Goal: Check status: Check status

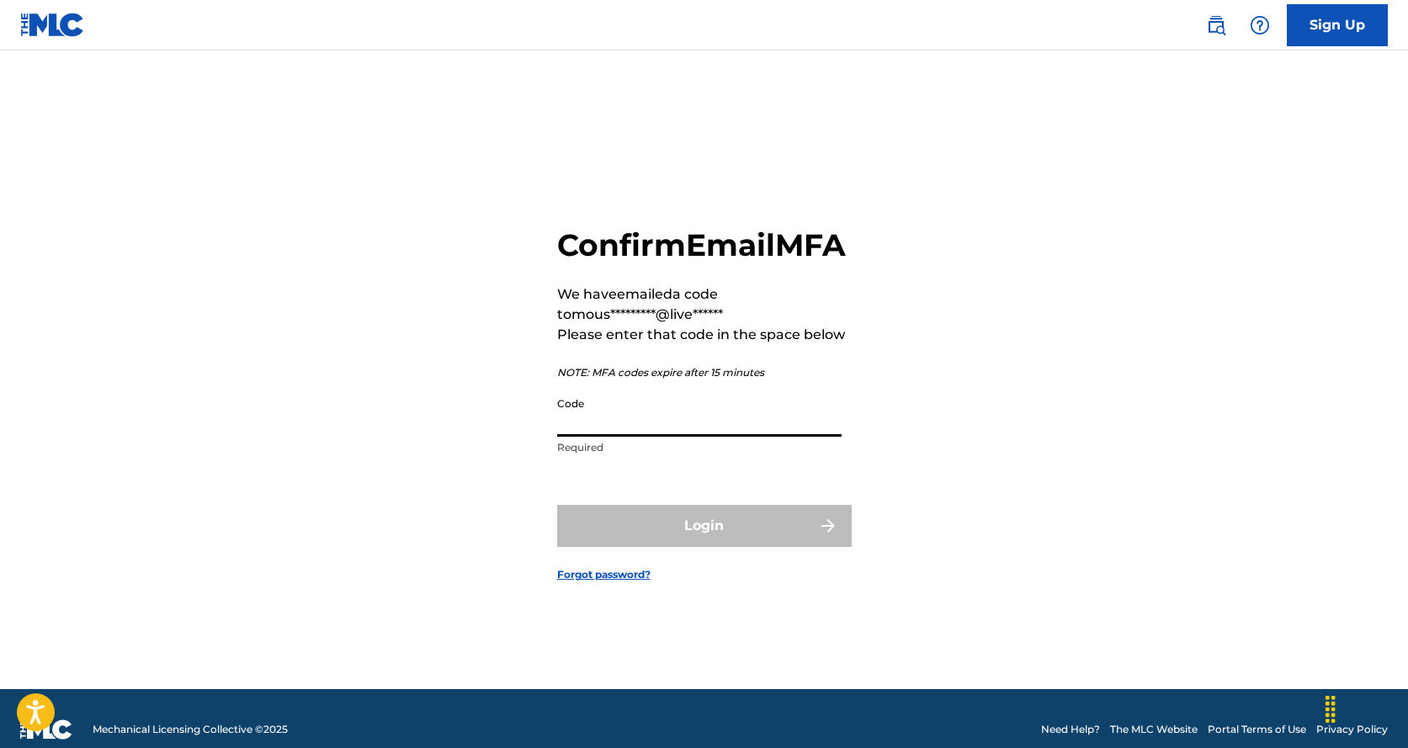
click at [673, 437] on input "Code" at bounding box center [699, 413] width 285 height 48
paste input "319309"
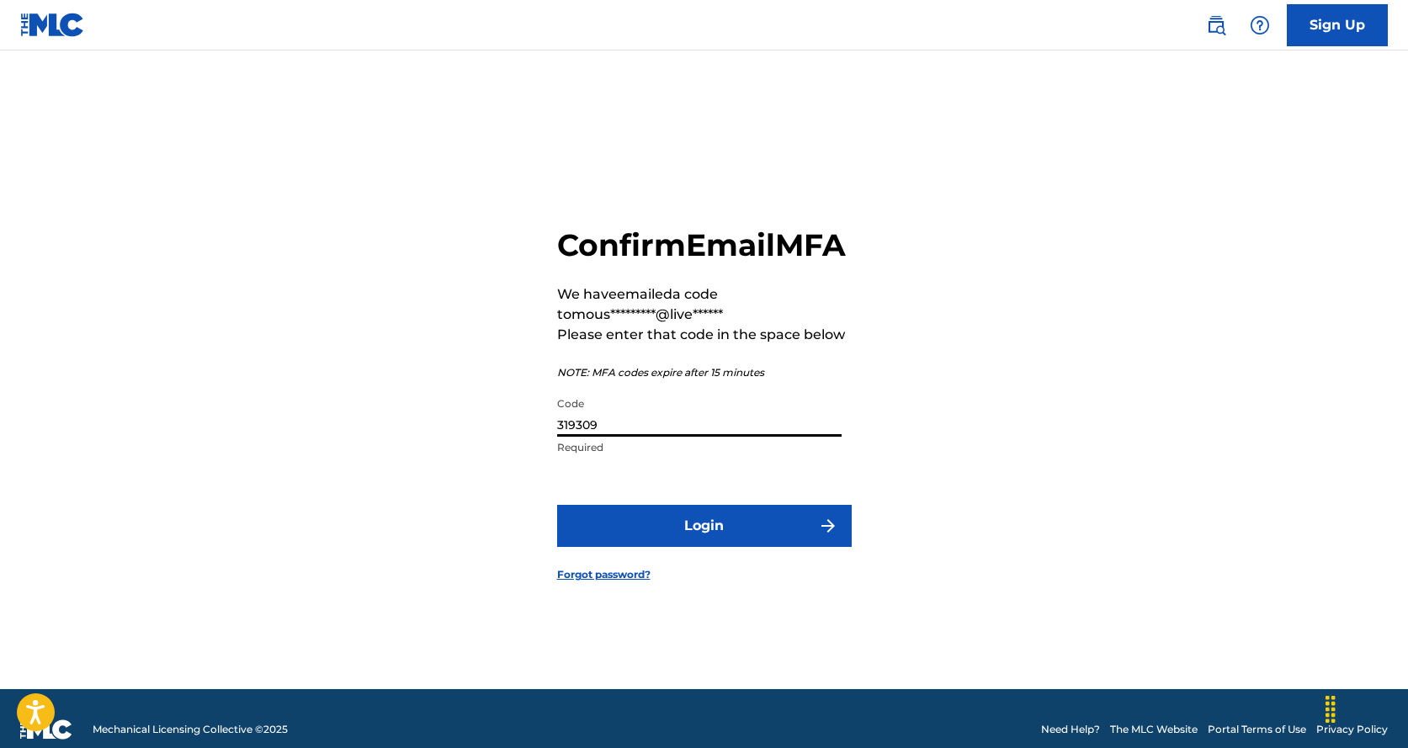
type input "319309"
click at [697, 541] on button "Login" at bounding box center [704, 526] width 295 height 42
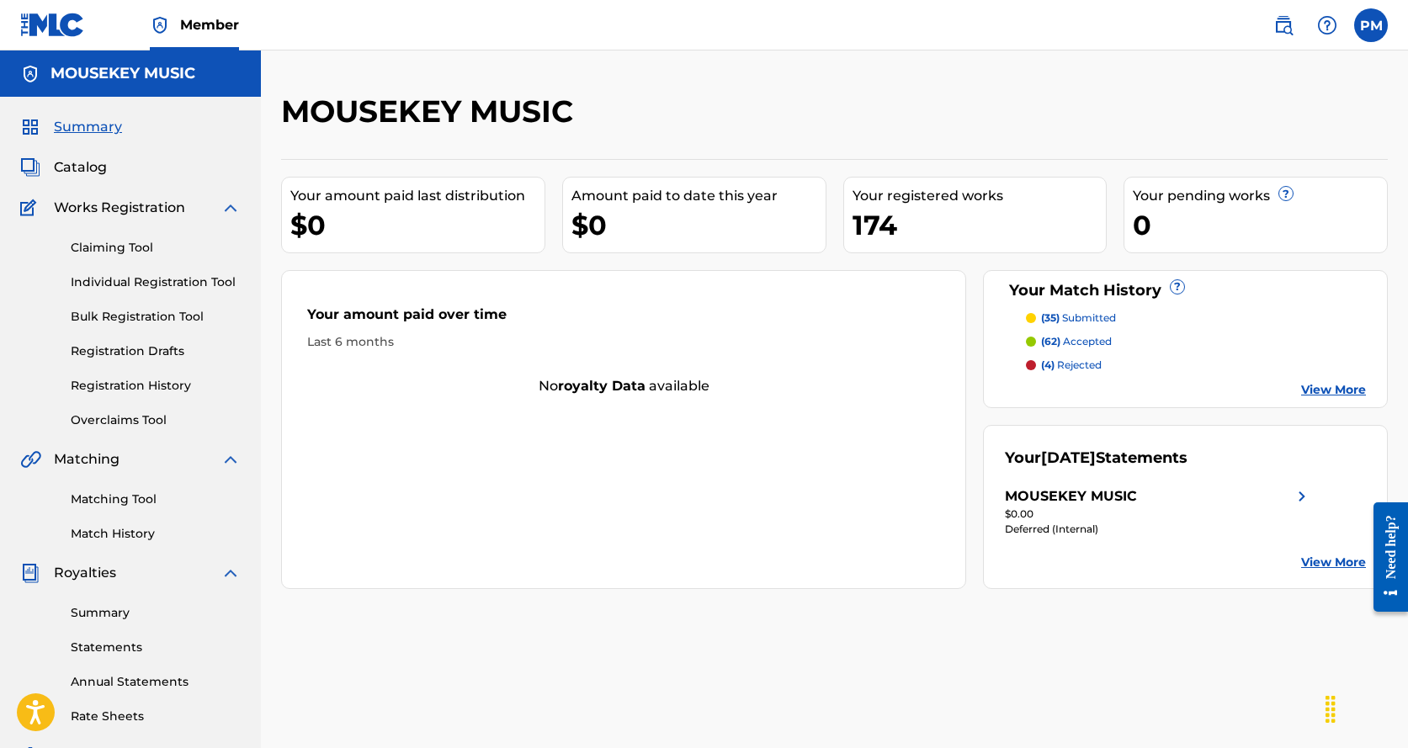
click at [1050, 316] on span "(35)" at bounding box center [1050, 317] width 19 height 13
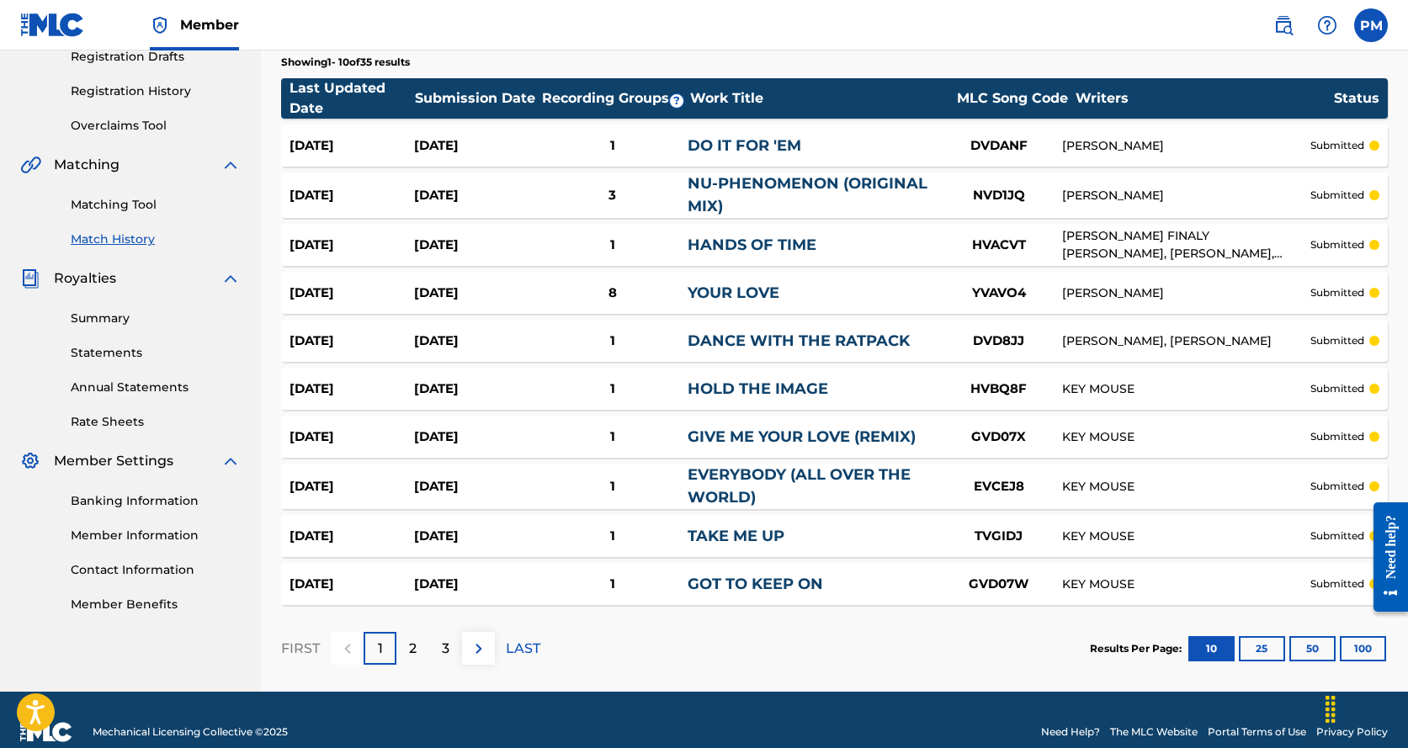
scroll to position [319, 0]
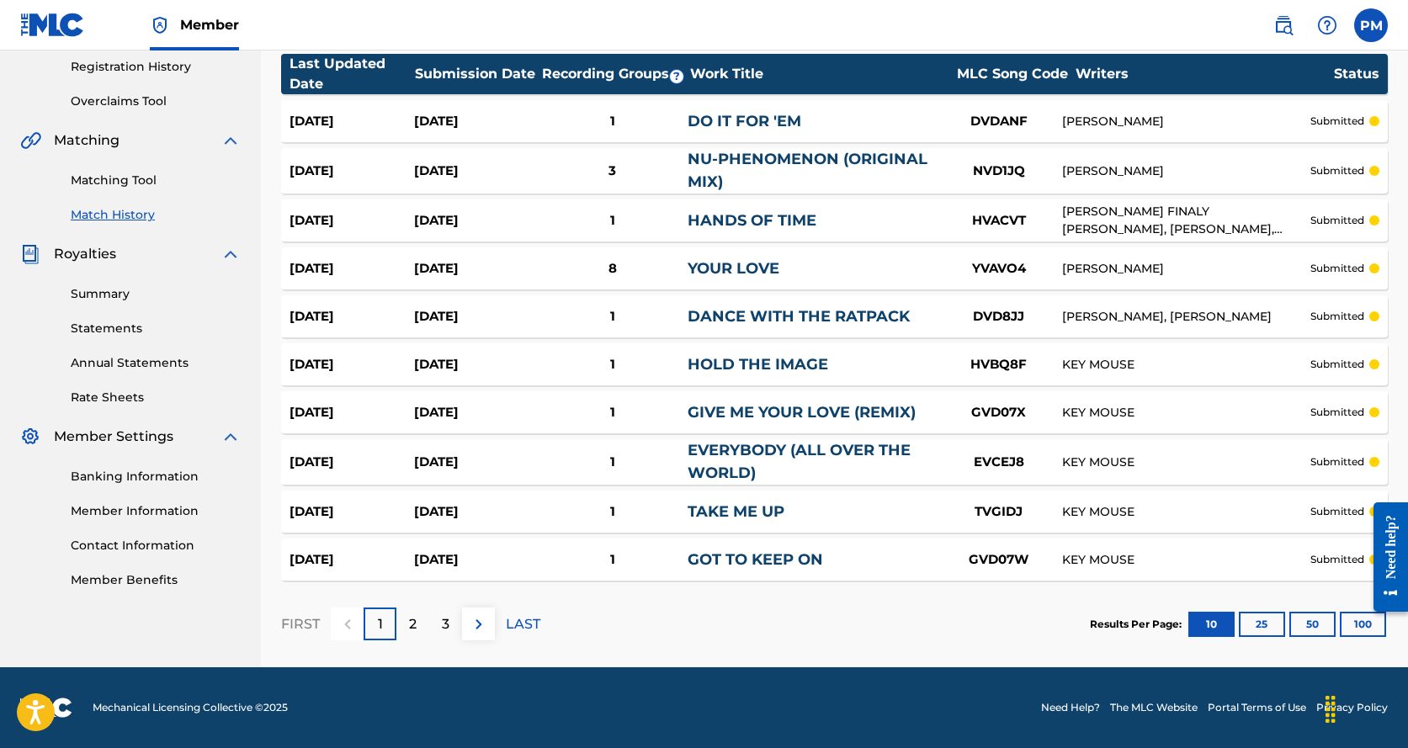
click at [519, 620] on p "LAST" at bounding box center [523, 624] width 35 height 20
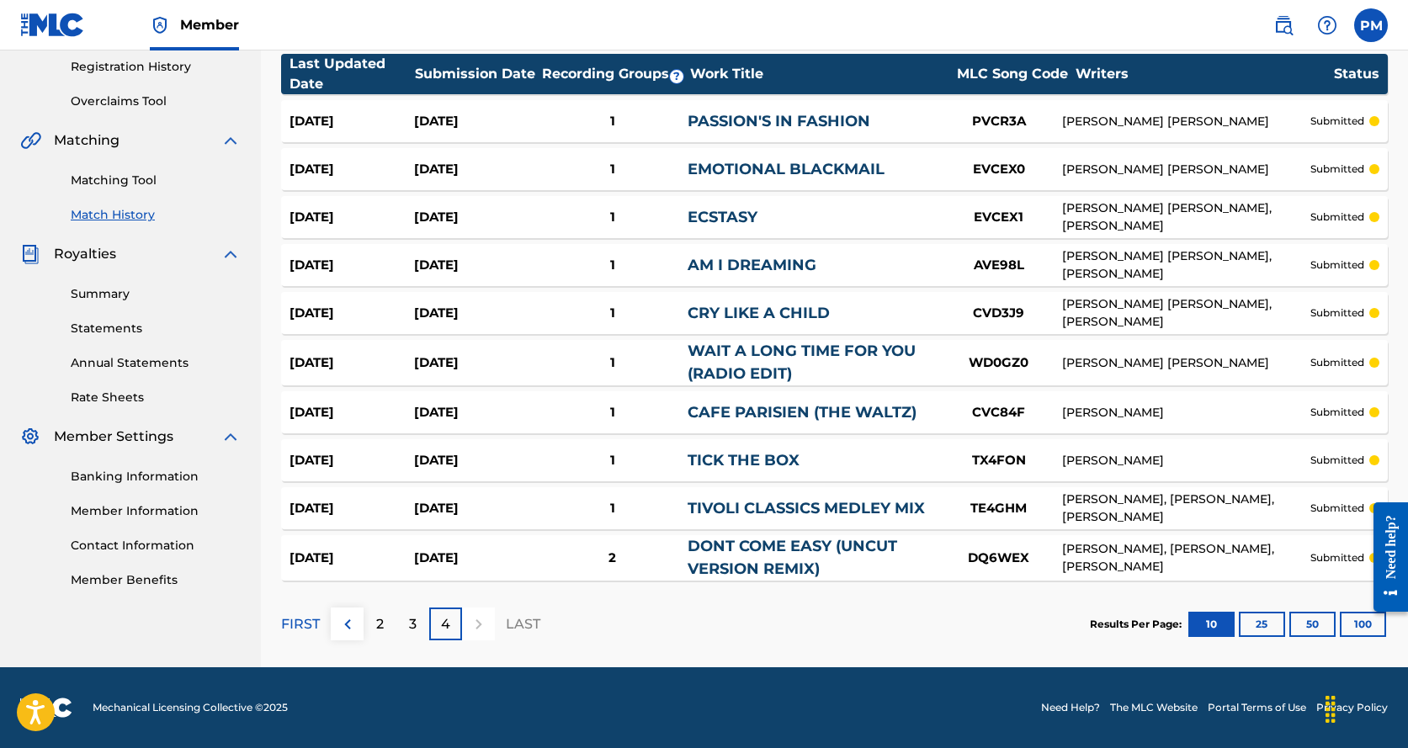
click at [526, 622] on p "LAST" at bounding box center [523, 624] width 35 height 20
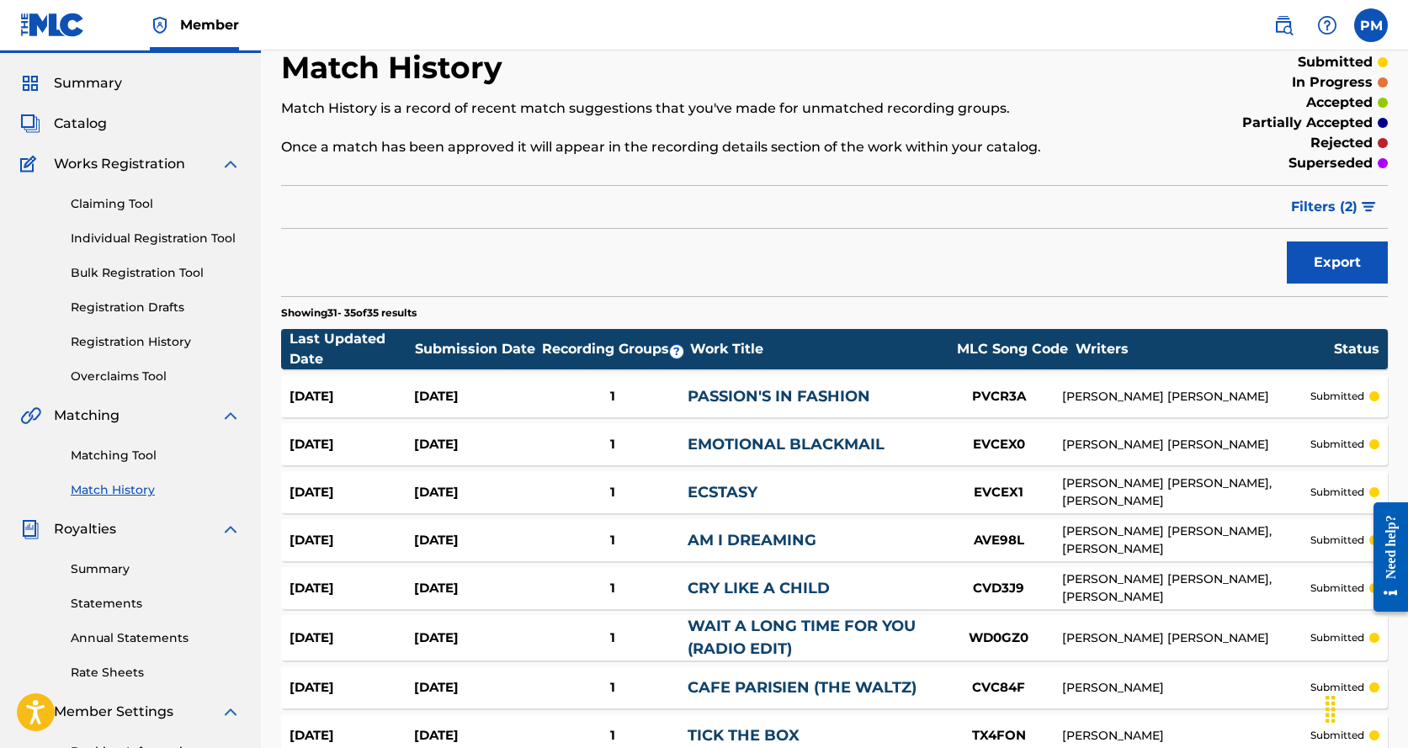
scroll to position [39, 0]
